Goal: Information Seeking & Learning: Learn about a topic

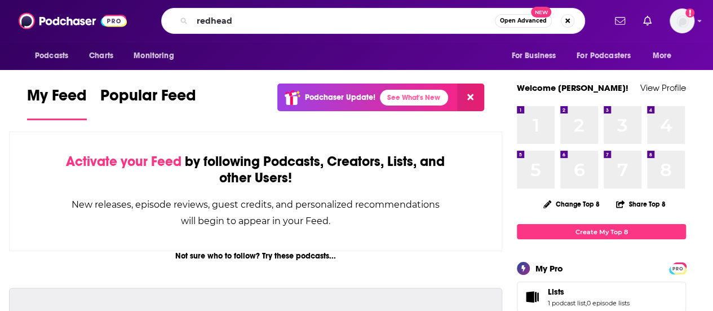
type input "redhead"
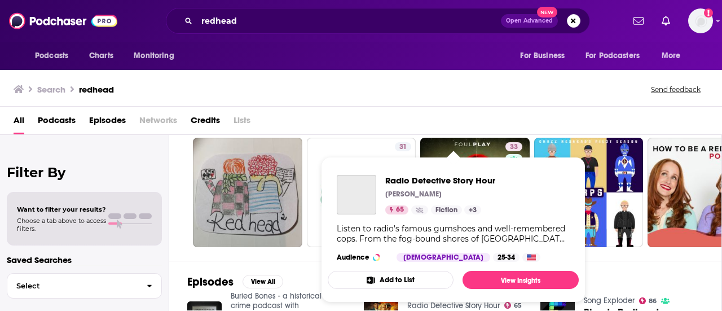
scroll to position [31, 0]
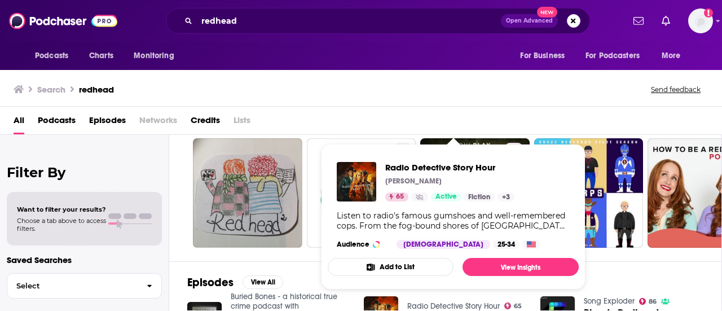
click at [509, 91] on div "Search redhead Send feedback" at bounding box center [359, 89] width 690 height 16
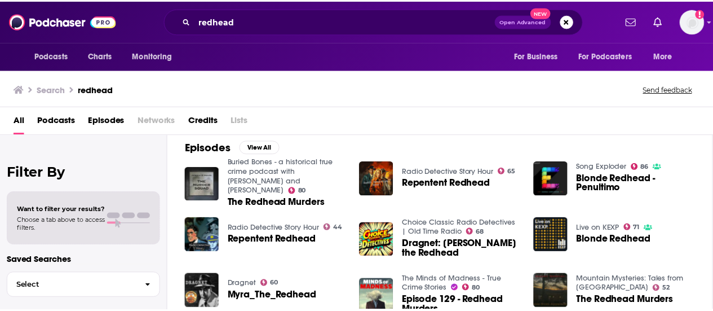
scroll to position [0, 0]
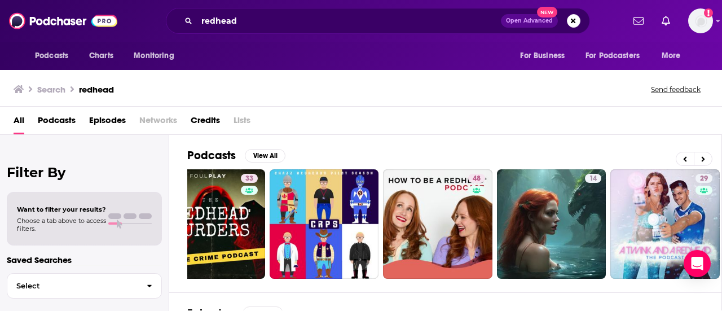
drag, startPoint x: 461, startPoint y: 20, endPoint x: 485, endPoint y: 60, distance: 46.8
click at [485, 60] on div "Podcasts Charts Monitoring For Business For Podcasters More" at bounding box center [361, 56] width 722 height 28
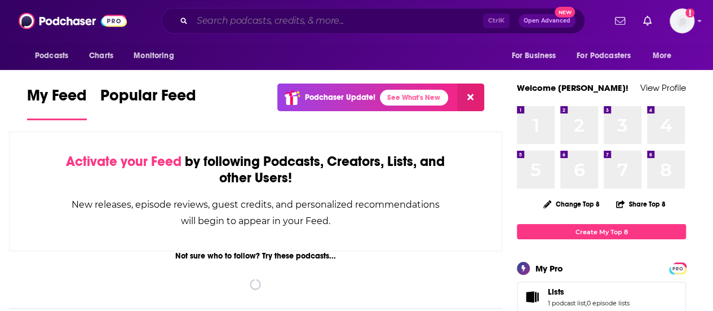
click at [210, 15] on input "Search podcasts, credits, & more..." at bounding box center [337, 21] width 291 height 18
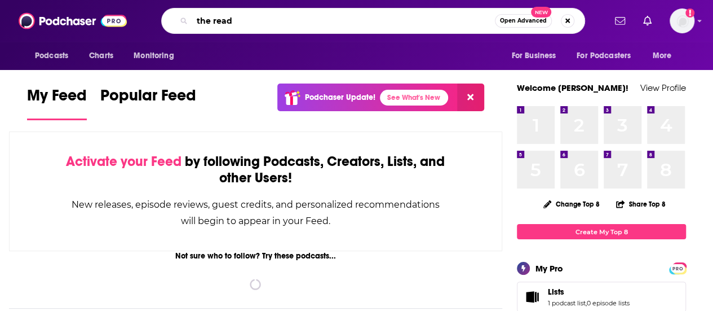
type input "the readh"
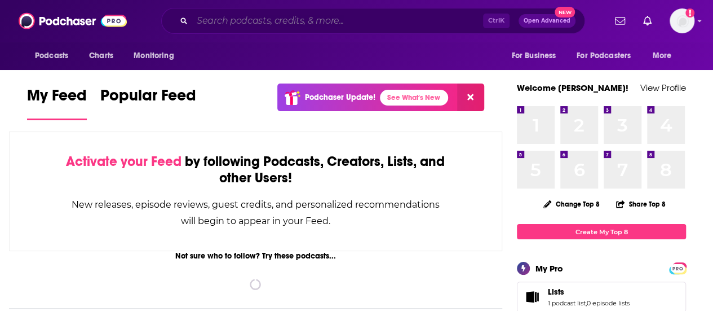
click at [219, 20] on input "Search podcasts, credits, & more..." at bounding box center [337, 21] width 291 height 18
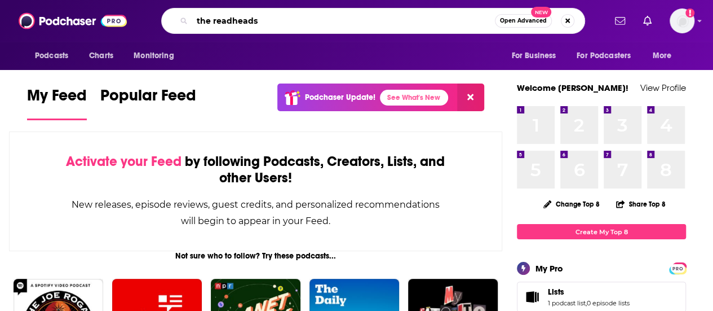
type input "the readheads"
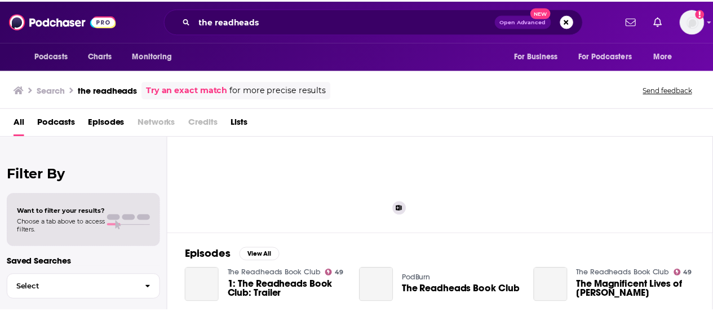
scroll to position [61, 0]
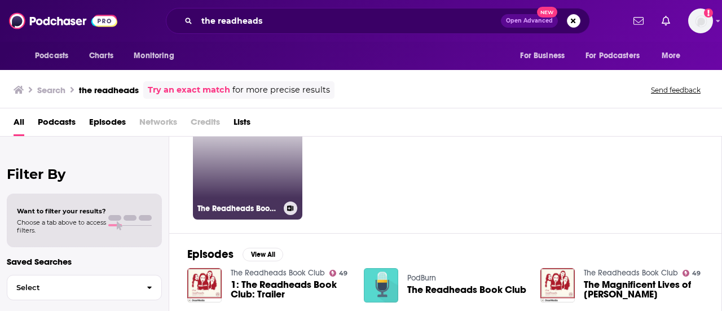
click at [233, 166] on link "49 The Readheads Book Club" at bounding box center [247, 164] width 109 height 109
